Goal: Find specific page/section: Find specific page/section

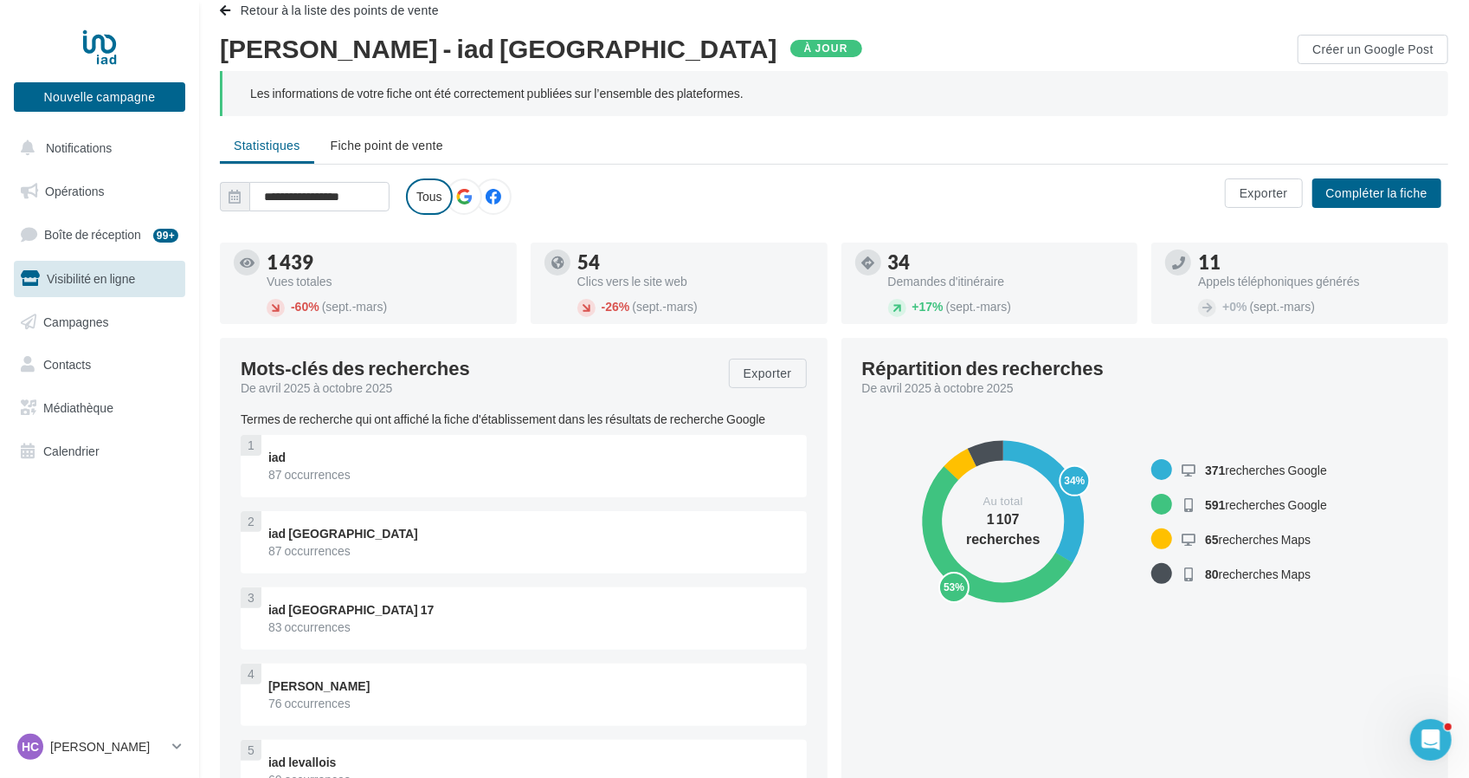
click at [105, 283] on span "Visibilité en ligne" at bounding box center [91, 278] width 88 height 15
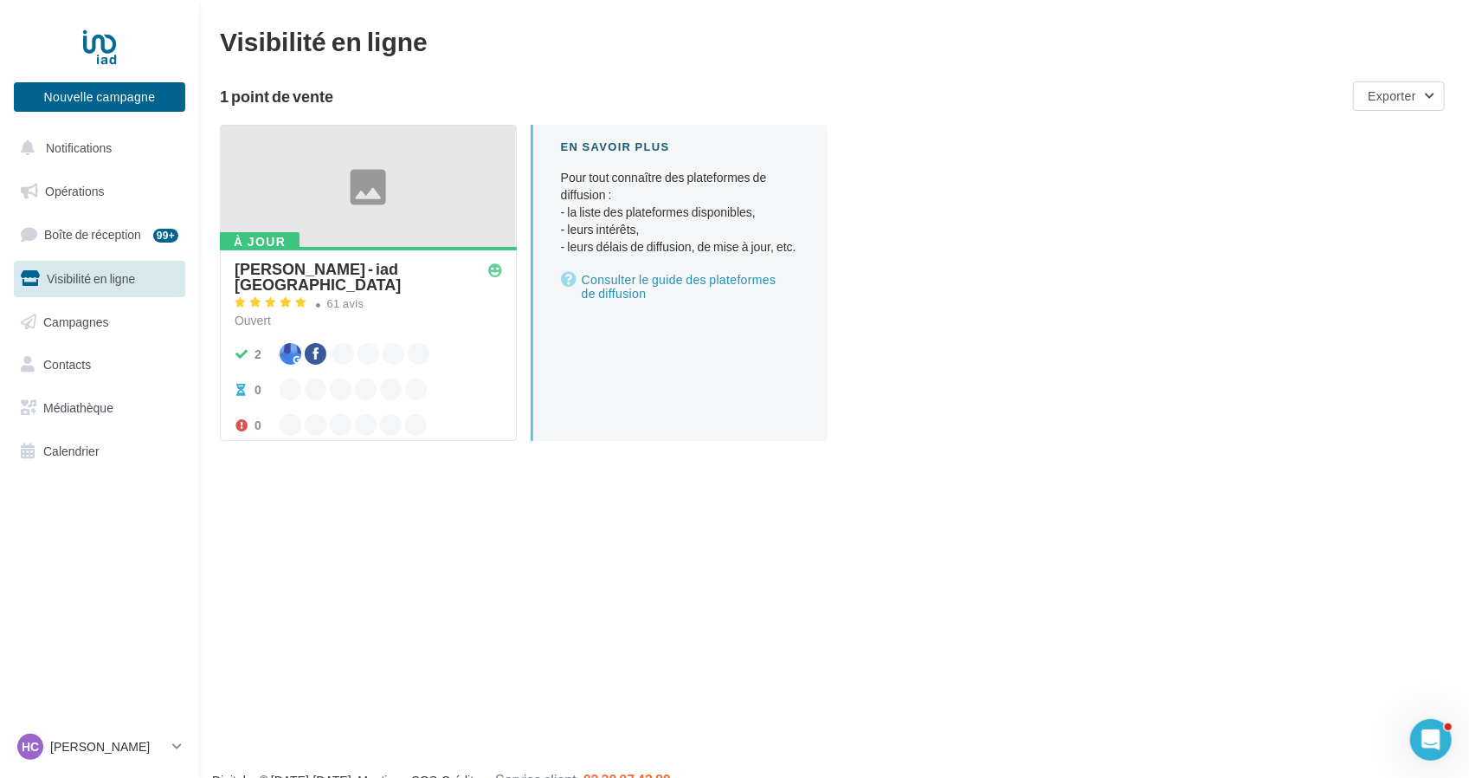
click at [364, 190] on div at bounding box center [368, 187] width 295 height 123
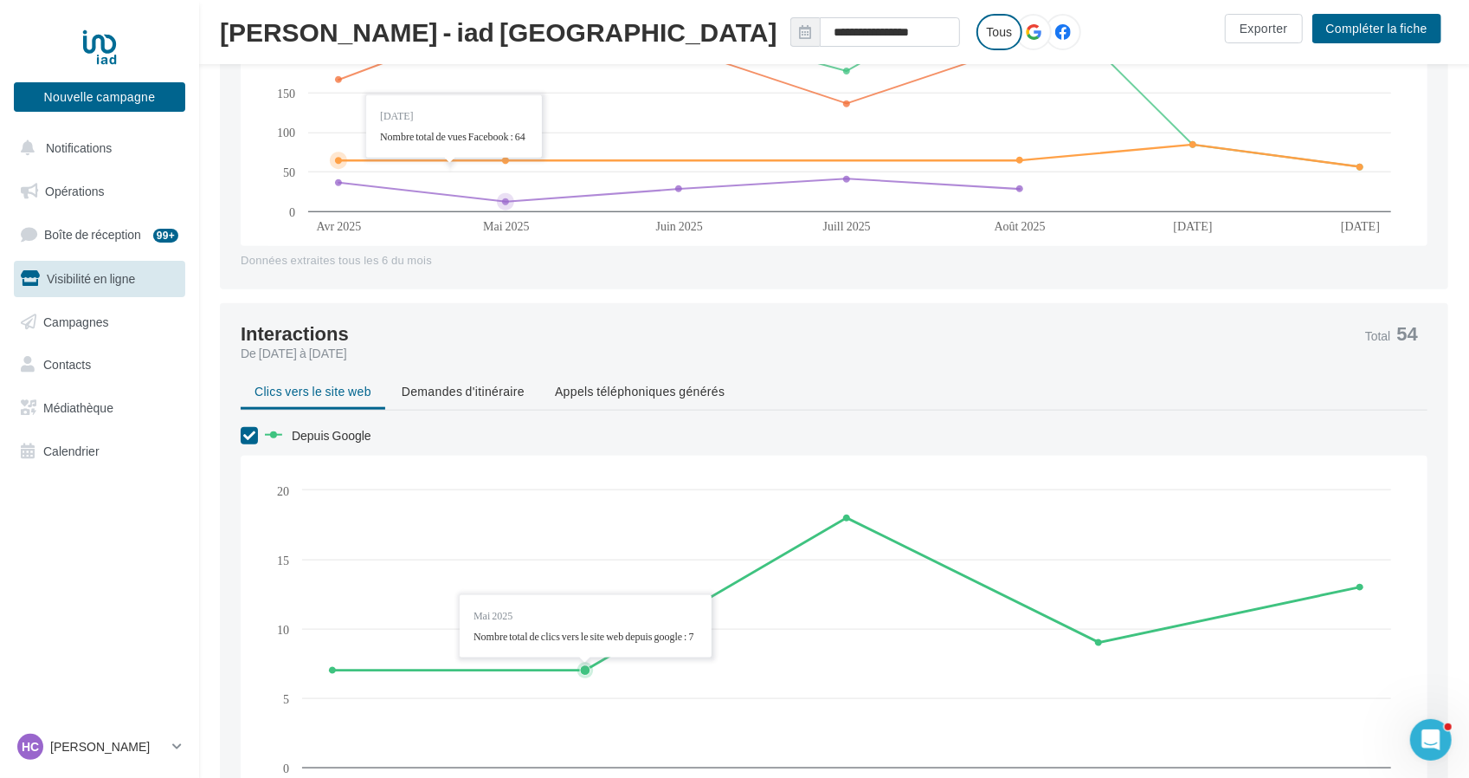
scroll to position [693, 0]
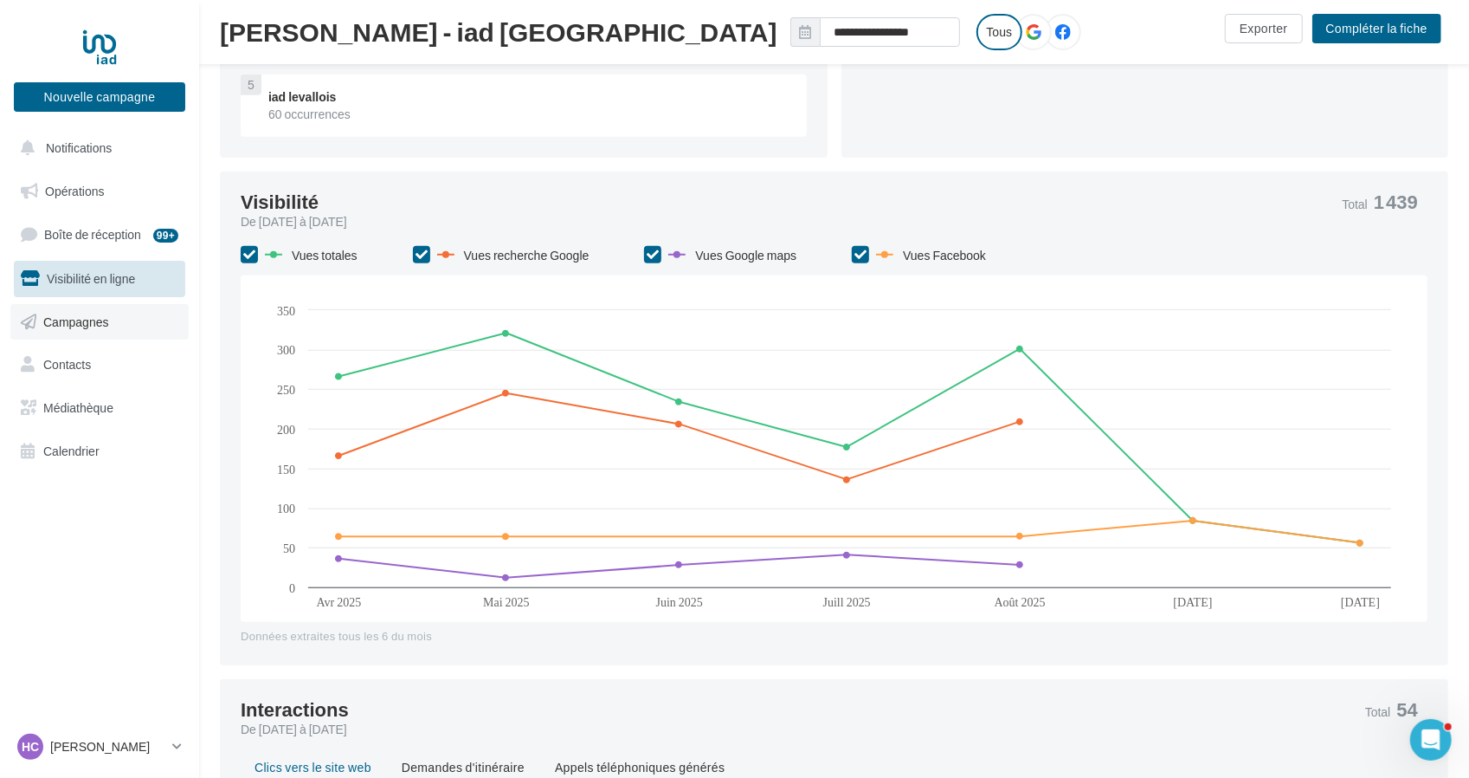
click at [116, 328] on link "Campagnes" at bounding box center [99, 322] width 178 height 36
